Goal: Information Seeking & Learning: Learn about a topic

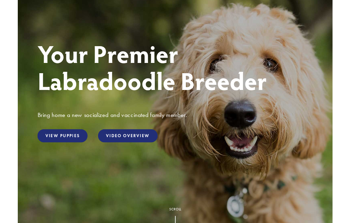
scroll to position [61, 0]
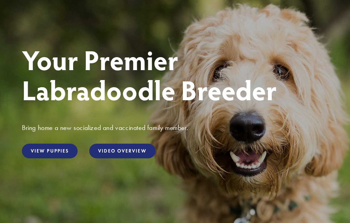
click at [47, 154] on link "View Puppies" at bounding box center [50, 151] width 56 height 15
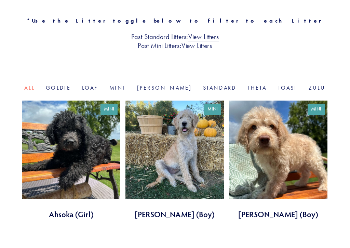
scroll to position [217, 0]
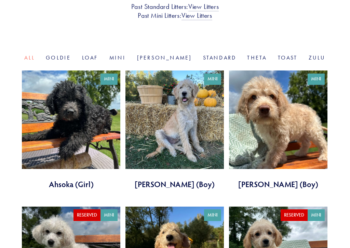
click at [279, 114] on link at bounding box center [278, 130] width 98 height 119
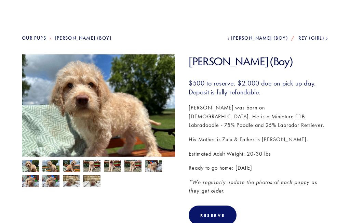
scroll to position [30, 0]
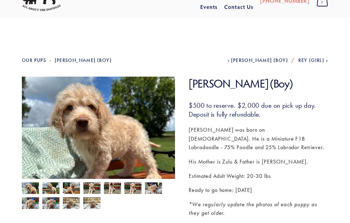
click at [50, 145] on img at bounding box center [98, 134] width 153 height 115
click at [56, 118] on img at bounding box center [98, 134] width 153 height 115
click at [28, 190] on img at bounding box center [30, 188] width 17 height 13
click at [51, 188] on img at bounding box center [50, 188] width 17 height 13
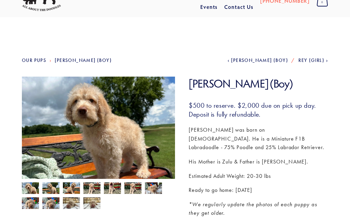
click at [71, 187] on img at bounding box center [71, 188] width 17 height 13
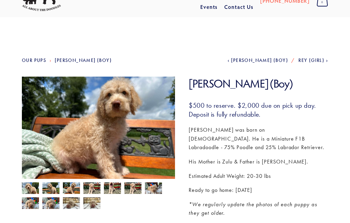
click at [95, 186] on img at bounding box center [91, 188] width 17 height 13
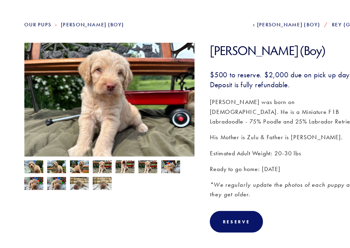
scroll to position [80, 0]
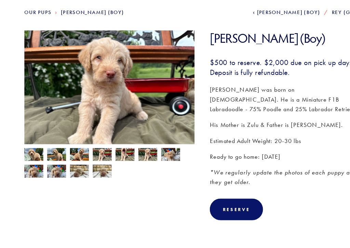
click at [114, 138] on img at bounding box center [112, 139] width 17 height 13
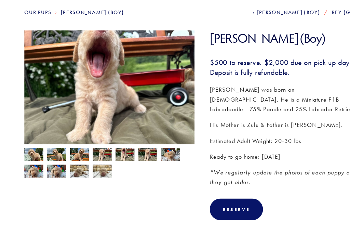
click at [137, 140] on img at bounding box center [132, 139] width 17 height 13
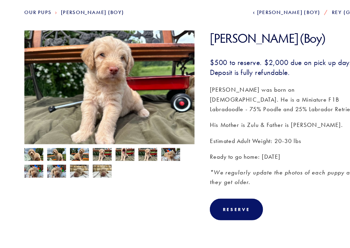
click at [29, 154] on img at bounding box center [30, 153] width 17 height 13
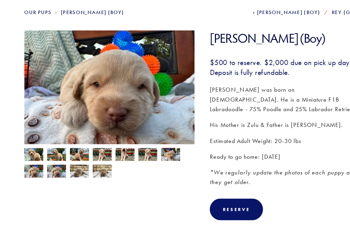
click at [26, 137] on img at bounding box center [30, 139] width 17 height 13
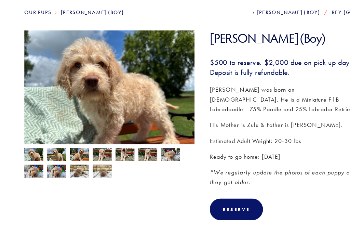
click at [92, 141] on img at bounding box center [91, 139] width 17 height 13
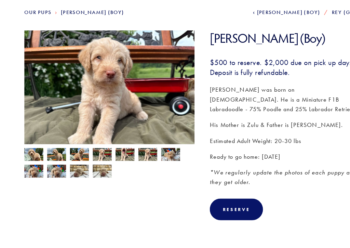
click at [75, 137] on img at bounding box center [71, 139] width 17 height 13
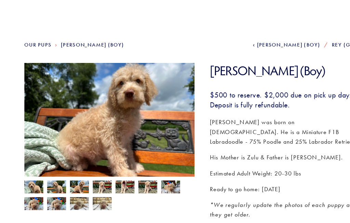
scroll to position [89, 0]
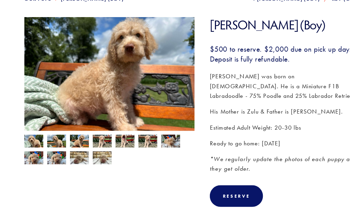
click at [32, 128] on img at bounding box center [30, 130] width 17 height 13
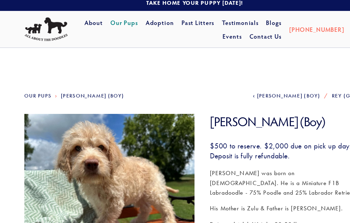
scroll to position [0, 0]
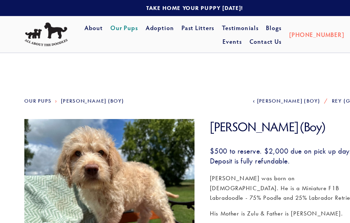
click at [31, 90] on link "Our Pups" at bounding box center [34, 91] width 24 height 6
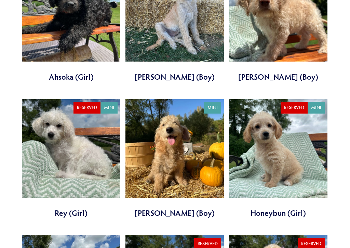
scroll to position [325, 0]
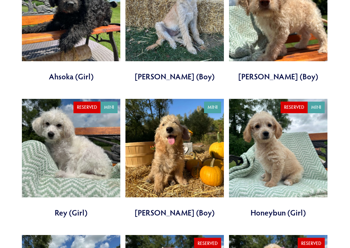
click at [163, 146] on link at bounding box center [174, 158] width 98 height 119
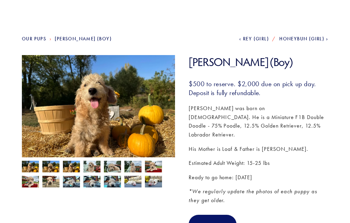
scroll to position [51, 0]
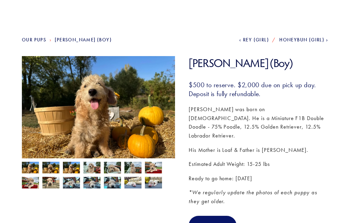
click at [51, 171] on img at bounding box center [50, 168] width 17 height 13
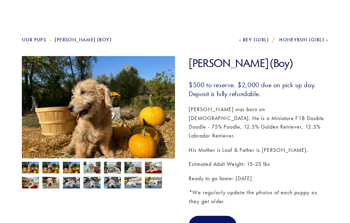
click at [71, 169] on img at bounding box center [71, 168] width 17 height 13
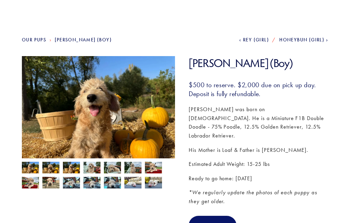
click at [90, 166] on img at bounding box center [91, 168] width 17 height 13
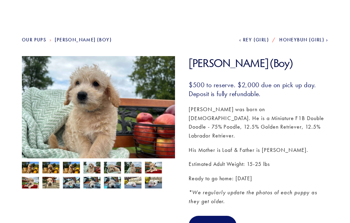
click at [114, 164] on img at bounding box center [112, 167] width 17 height 13
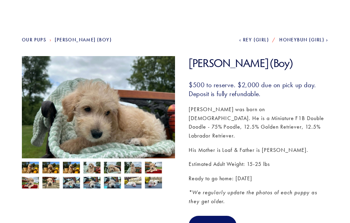
click at [136, 167] on img at bounding box center [132, 168] width 17 height 13
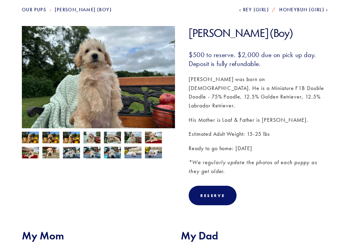
scroll to position [81, 0]
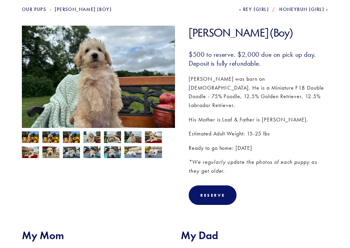
click at [32, 137] on img at bounding box center [30, 138] width 17 height 13
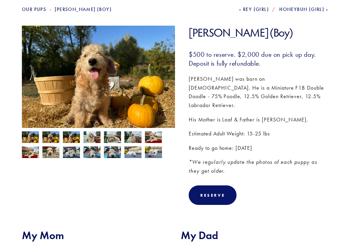
click at [53, 138] on img at bounding box center [50, 137] width 17 height 13
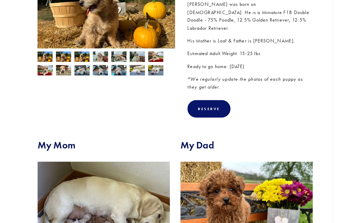
scroll to position [0, 0]
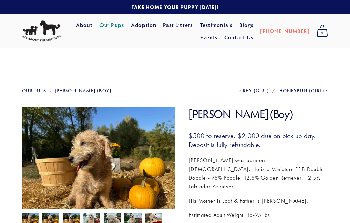
click at [36, 91] on link "Our Pups" at bounding box center [34, 91] width 24 height 6
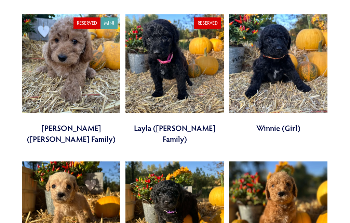
scroll to position [1253, 0]
